Goal: Task Accomplishment & Management: Use online tool/utility

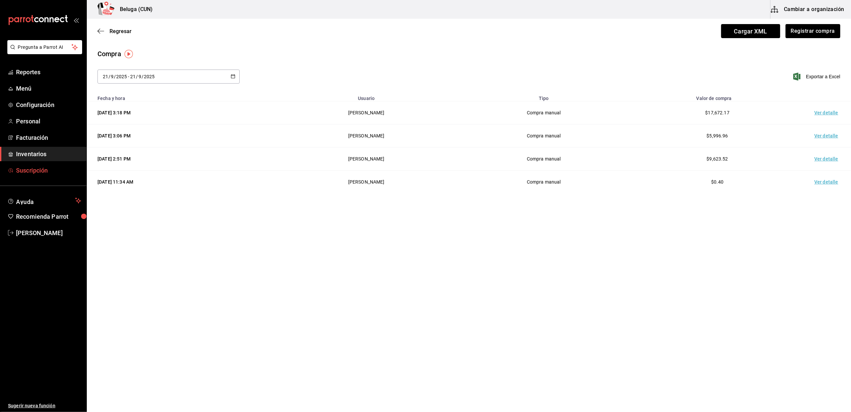
click at [44, 167] on span "Suscripción" at bounding box center [48, 170] width 65 height 9
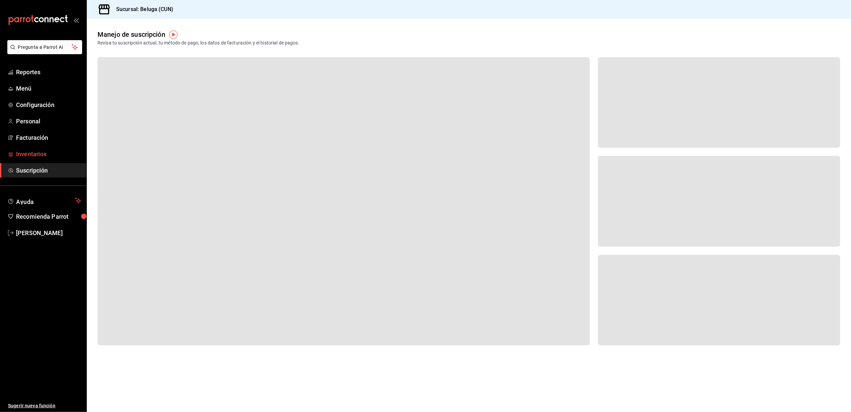
click at [43, 155] on span "Inventarios" at bounding box center [48, 153] width 65 height 9
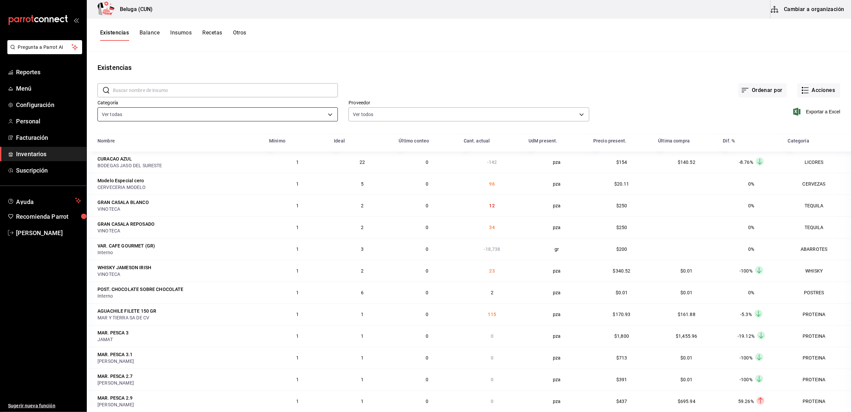
click at [330, 114] on body "Pregunta a Parrot AI Reportes Menú Configuración Personal Facturación Inventari…" at bounding box center [425, 203] width 851 height 407
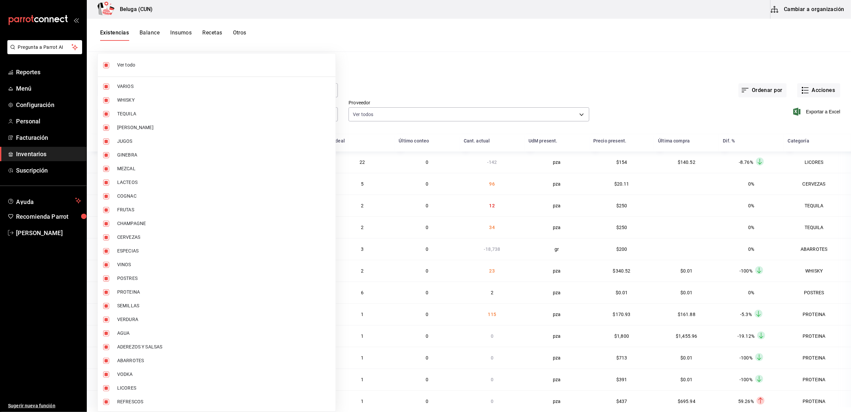
click at [107, 66] on input "checkbox" at bounding box center [106, 65] width 6 height 6
checkbox input "false"
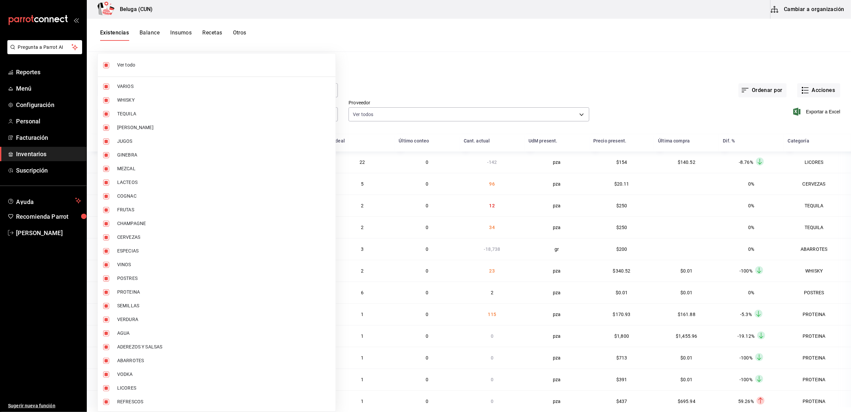
checkbox input "false"
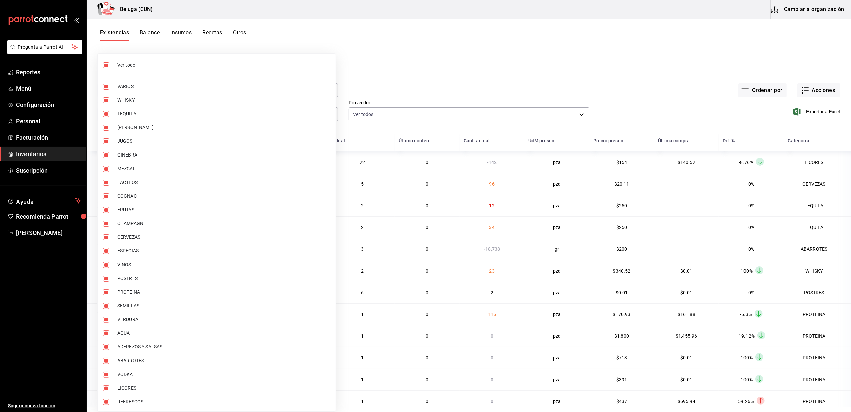
checkbox input "false"
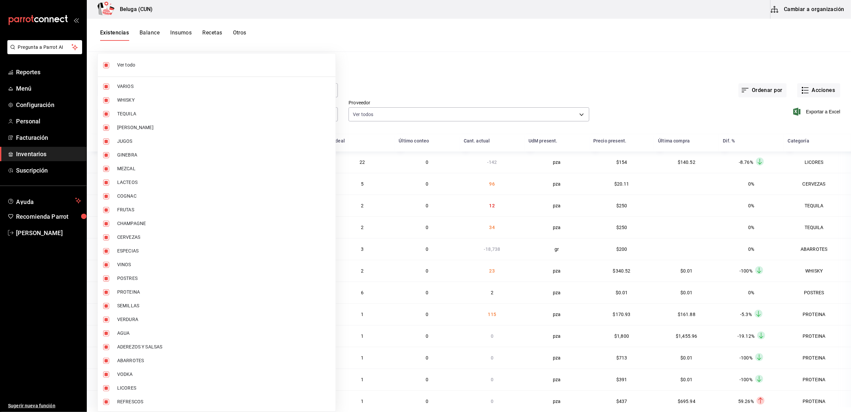
checkbox input "false"
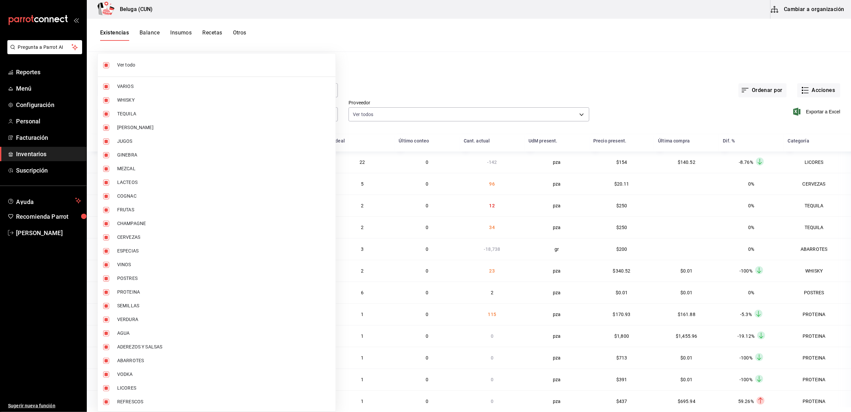
checkbox input "false"
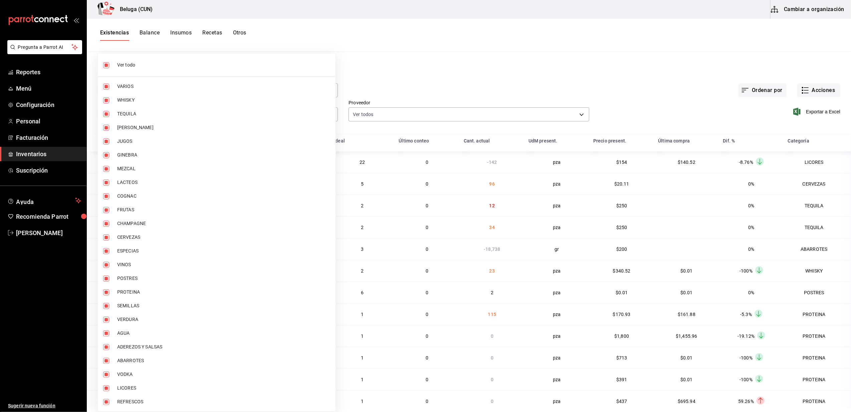
checkbox input "false"
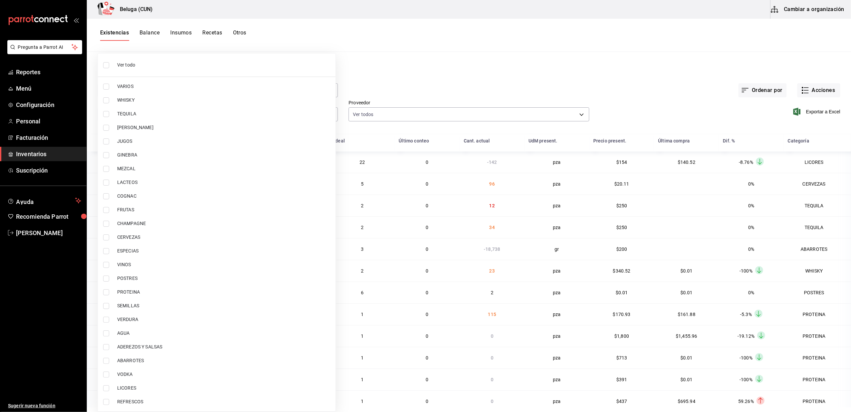
click at [109, 279] on input "checkbox" at bounding box center [106, 278] width 6 height 6
checkbox input "true"
type input "43c9e2b0-4afa-46e8-9575-d8271eaf3d25"
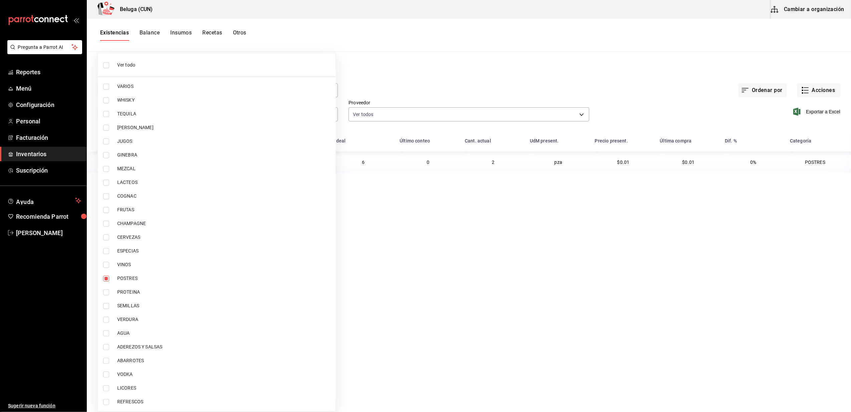
click at [107, 292] on input "checkbox" at bounding box center [106, 292] width 6 height 6
checkbox input "true"
type input "43c9e2b0-4afa-46e8-9575-d8271eaf3d25,49acfc3a-e67d-4012-8994-cdceb58e19f0"
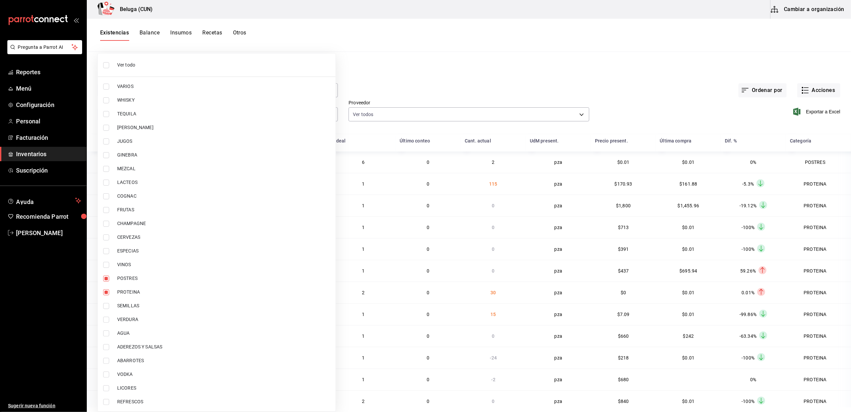
click at [400, 78] on div at bounding box center [425, 206] width 851 height 412
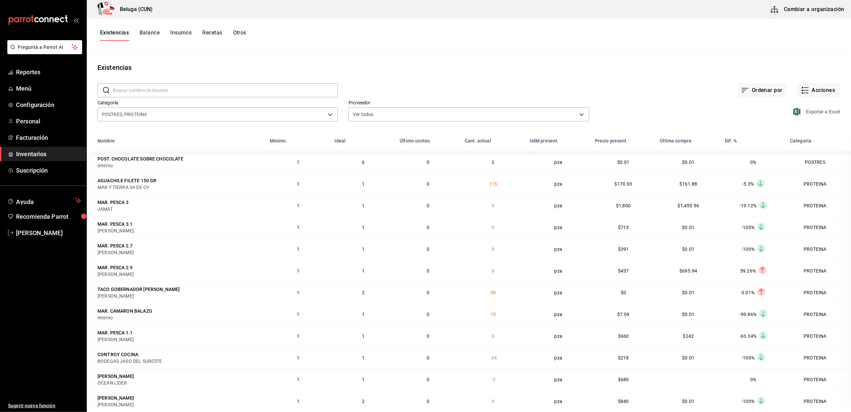
click at [814, 111] on span "Exportar a Excel" at bounding box center [818, 112] width 46 height 8
click at [36, 237] on span "[PERSON_NAME]" at bounding box center [48, 232] width 65 height 9
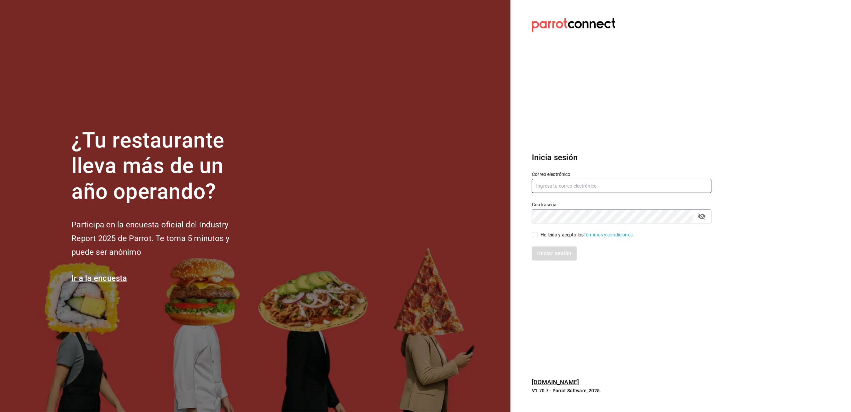
type input "[EMAIL_ADDRESS][DOMAIN_NAME]"
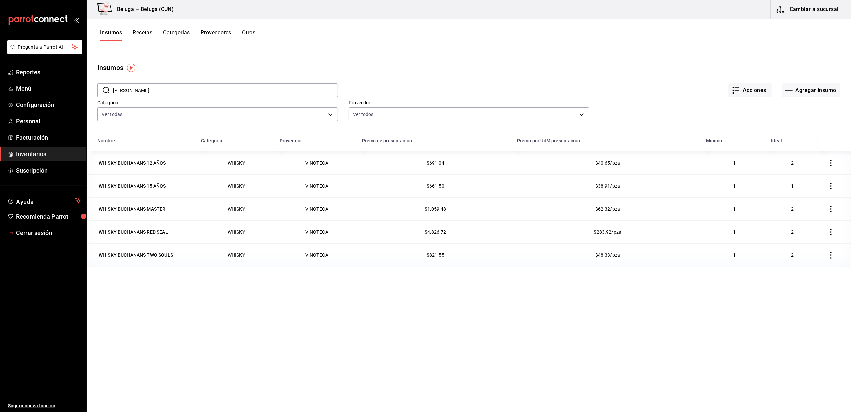
click at [44, 231] on span "Cerrar sesión" at bounding box center [48, 232] width 65 height 9
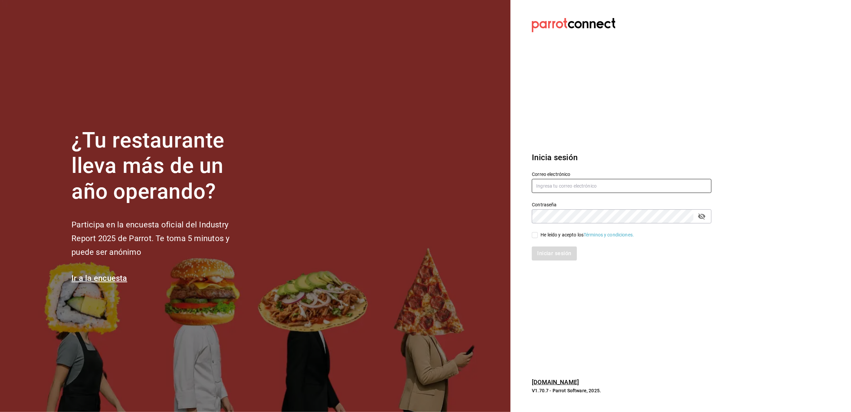
type input "[EMAIL_ADDRESS][DOMAIN_NAME]"
